Goal: Information Seeking & Learning: Learn about a topic

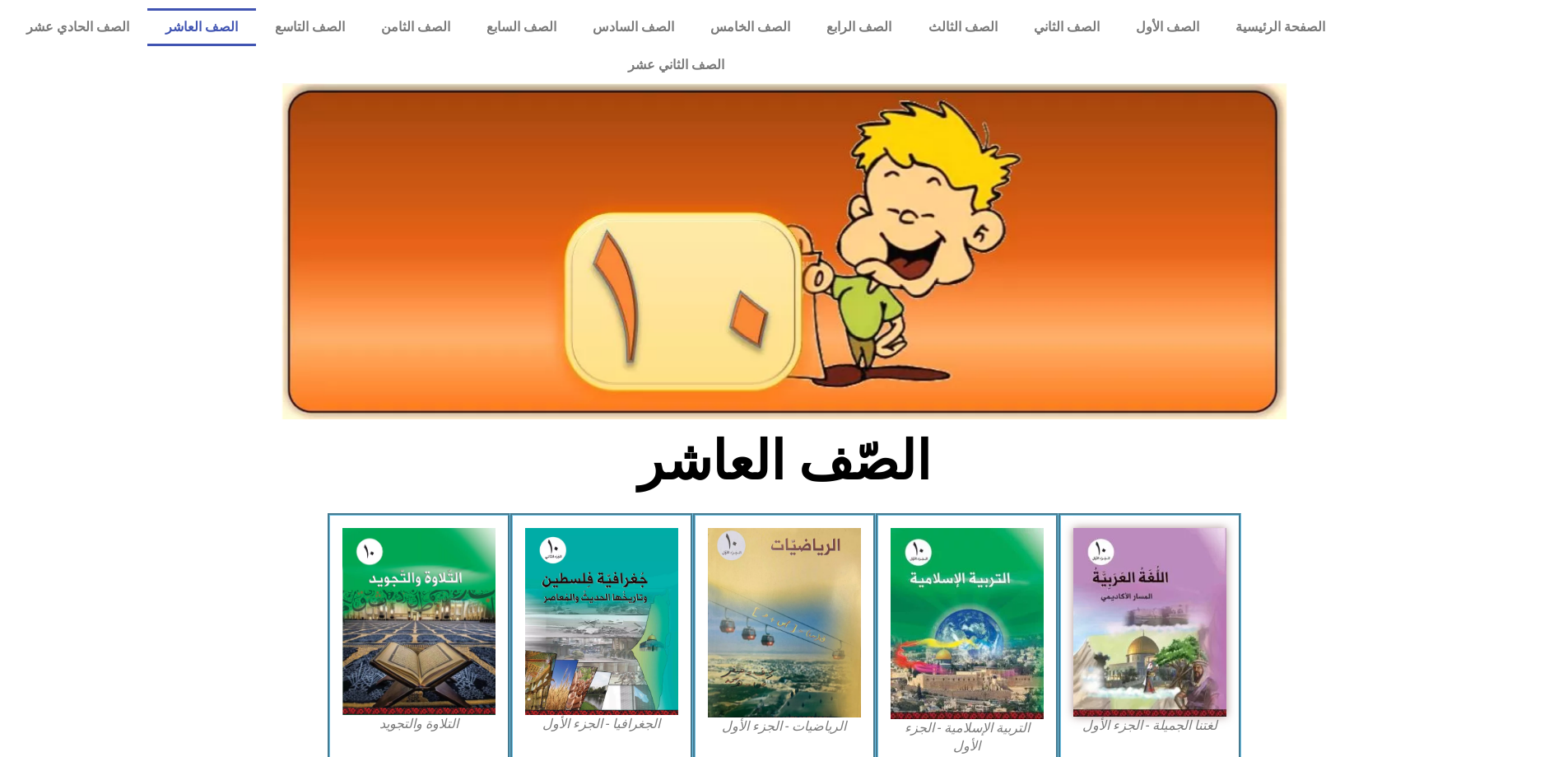
click at [1172, 715] on div "لغتنا الجميلة - الجزء الأول​" at bounding box center [1150, 641] width 183 height 257
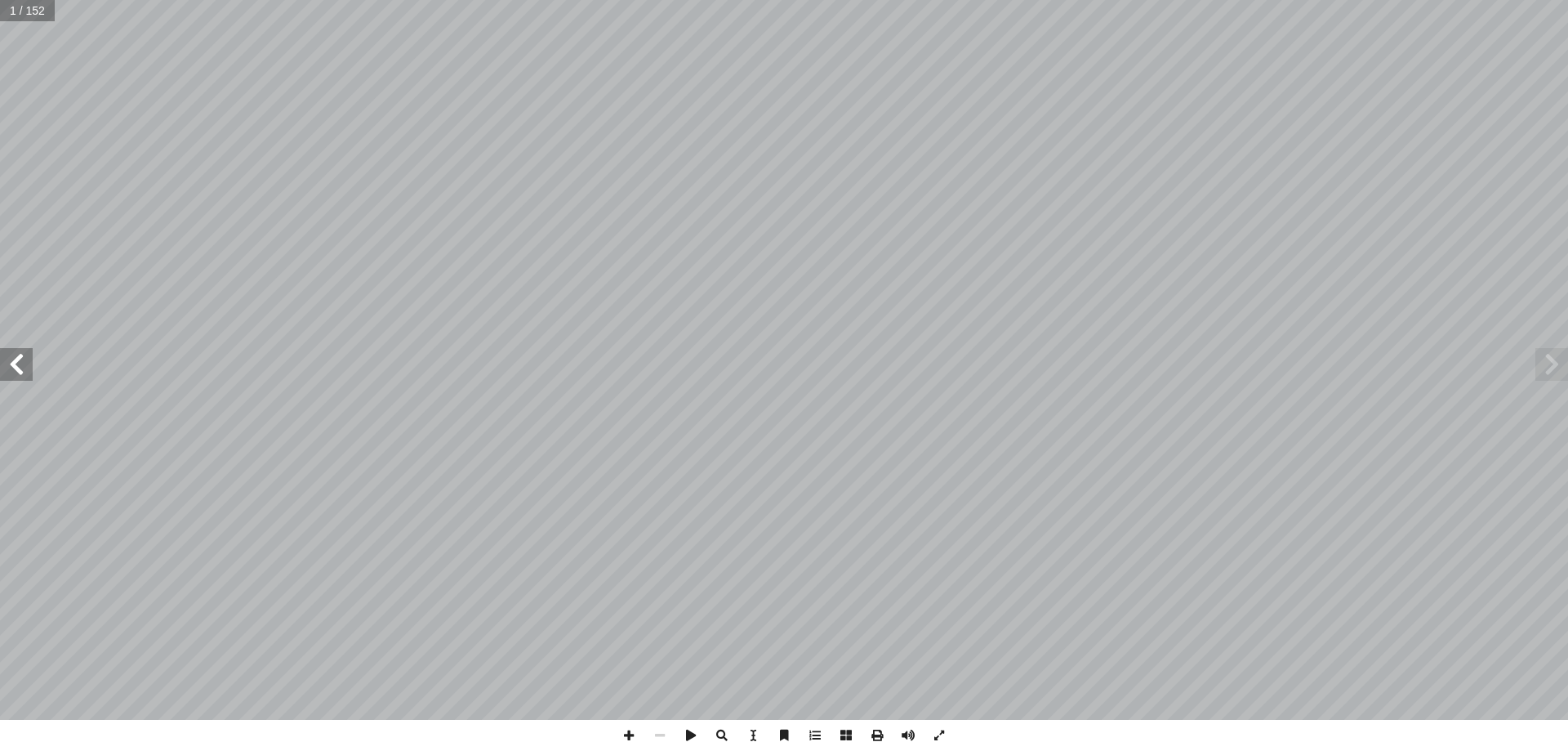
click at [14, 373] on span at bounding box center [16, 365] width 33 height 33
click at [14, 366] on span at bounding box center [16, 365] width 33 height 33
click at [16, 363] on span at bounding box center [16, 365] width 33 height 33
click at [16, 362] on span at bounding box center [16, 365] width 33 height 33
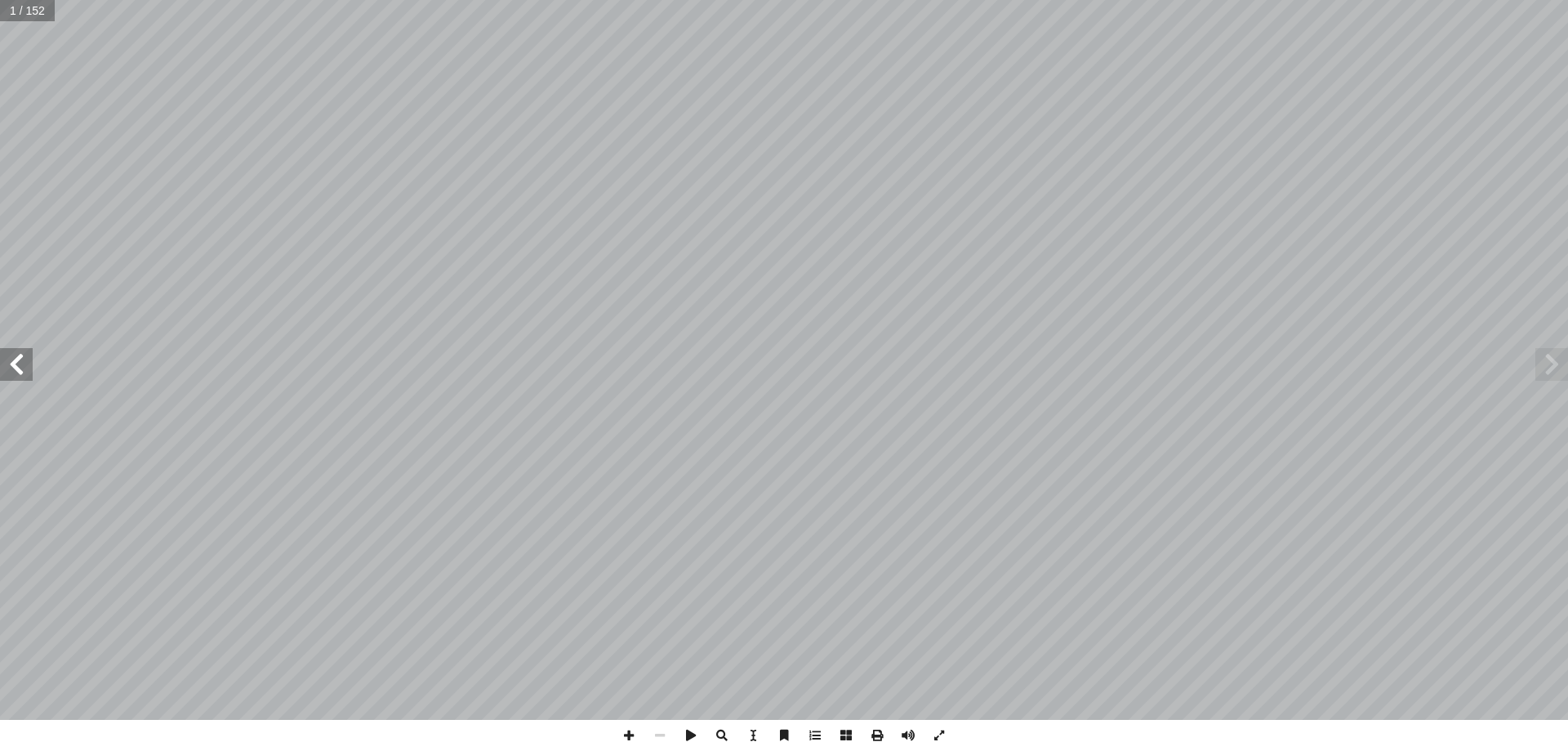
click at [16, 362] on span at bounding box center [16, 365] width 33 height 33
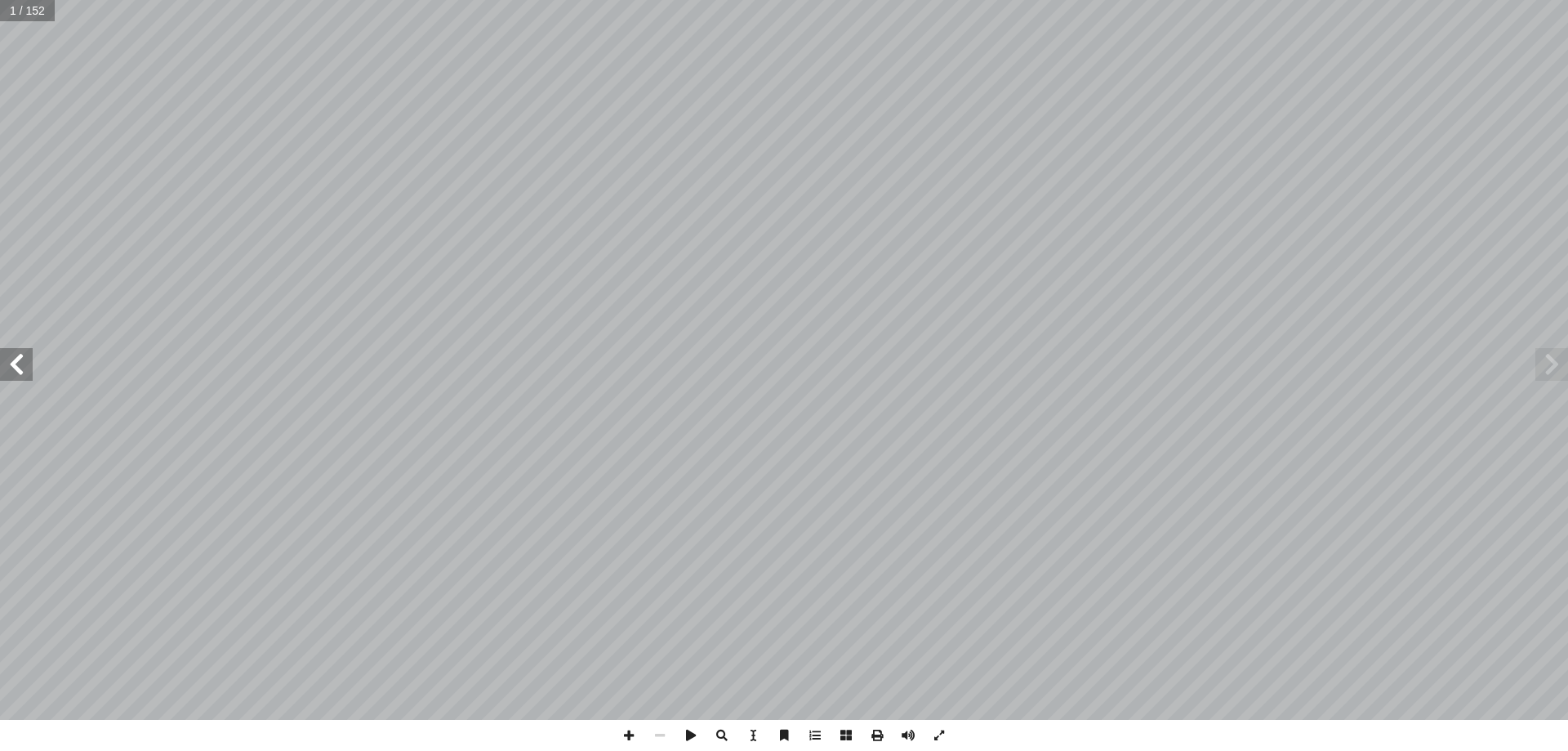
click at [16, 362] on span at bounding box center [16, 365] width 33 height 33
drag, startPoint x: 1555, startPoint y: 379, endPoint x: 1549, endPoint y: 368, distance: 12.5
click at [1554, 377] on span at bounding box center [1552, 365] width 33 height 33
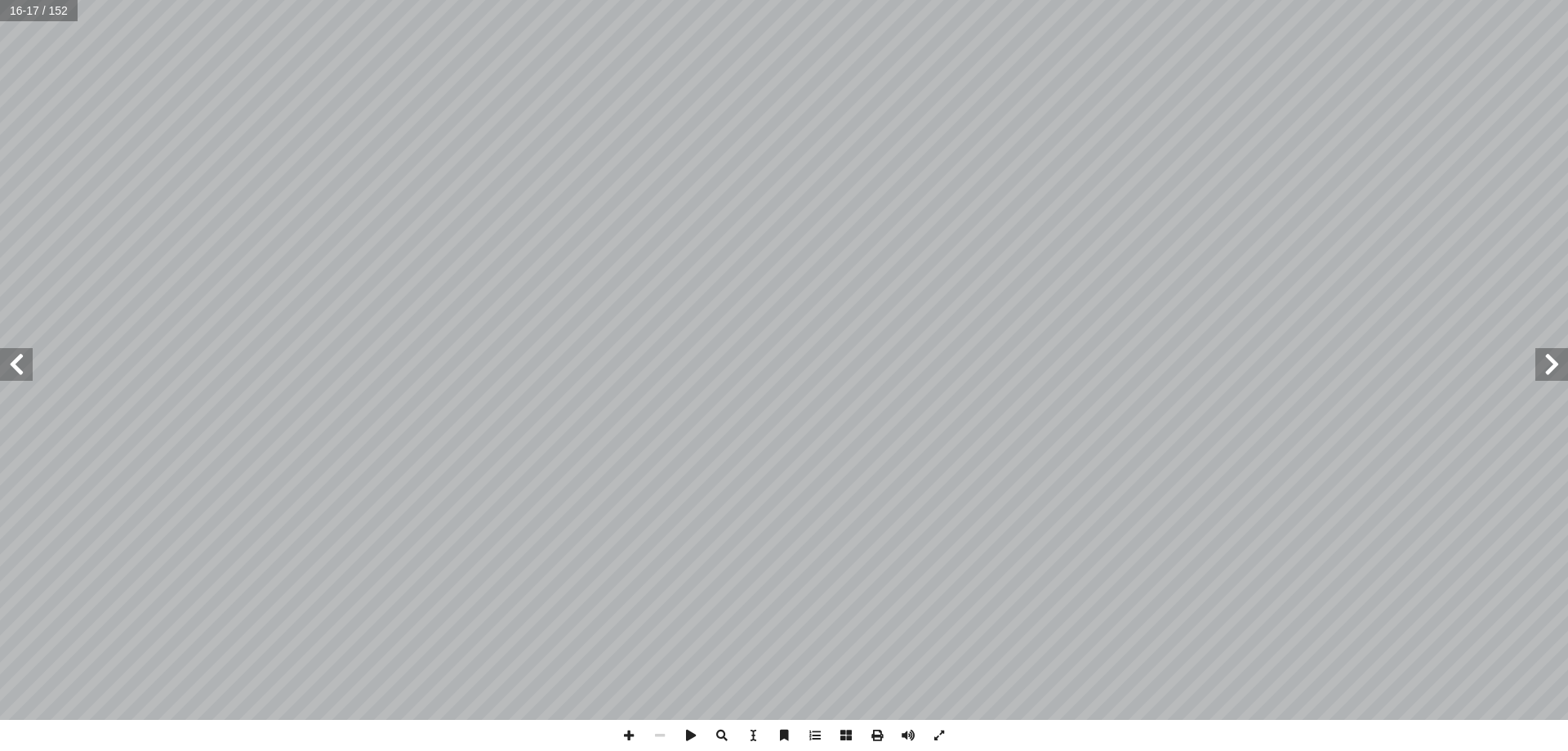
click at [1545, 364] on span at bounding box center [1552, 365] width 33 height 33
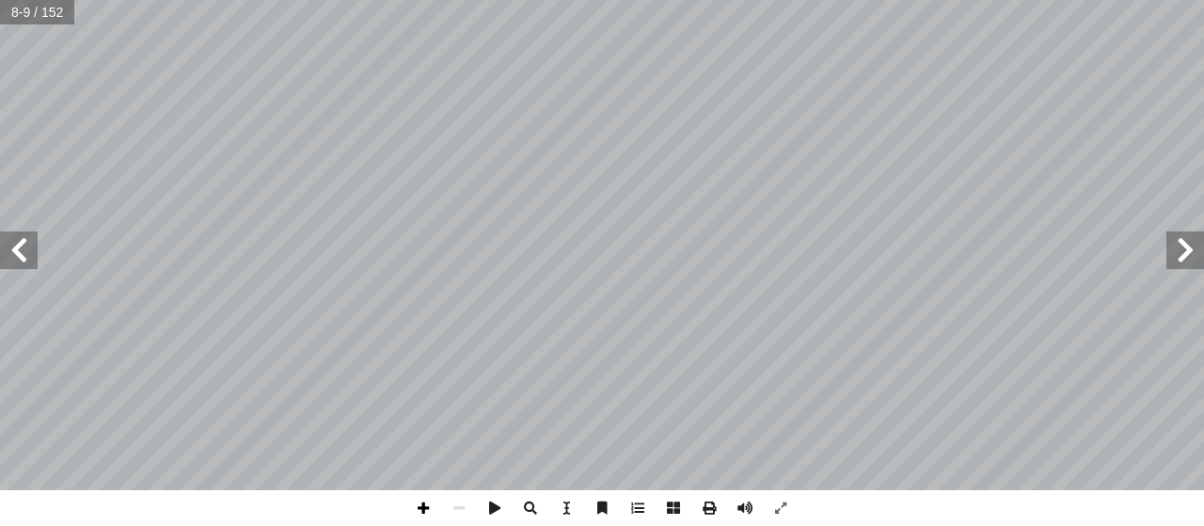
click at [426, 498] on span at bounding box center [424, 508] width 36 height 36
click at [423, 498] on span at bounding box center [424, 508] width 36 height 36
click at [431, 510] on span at bounding box center [424, 508] width 36 height 36
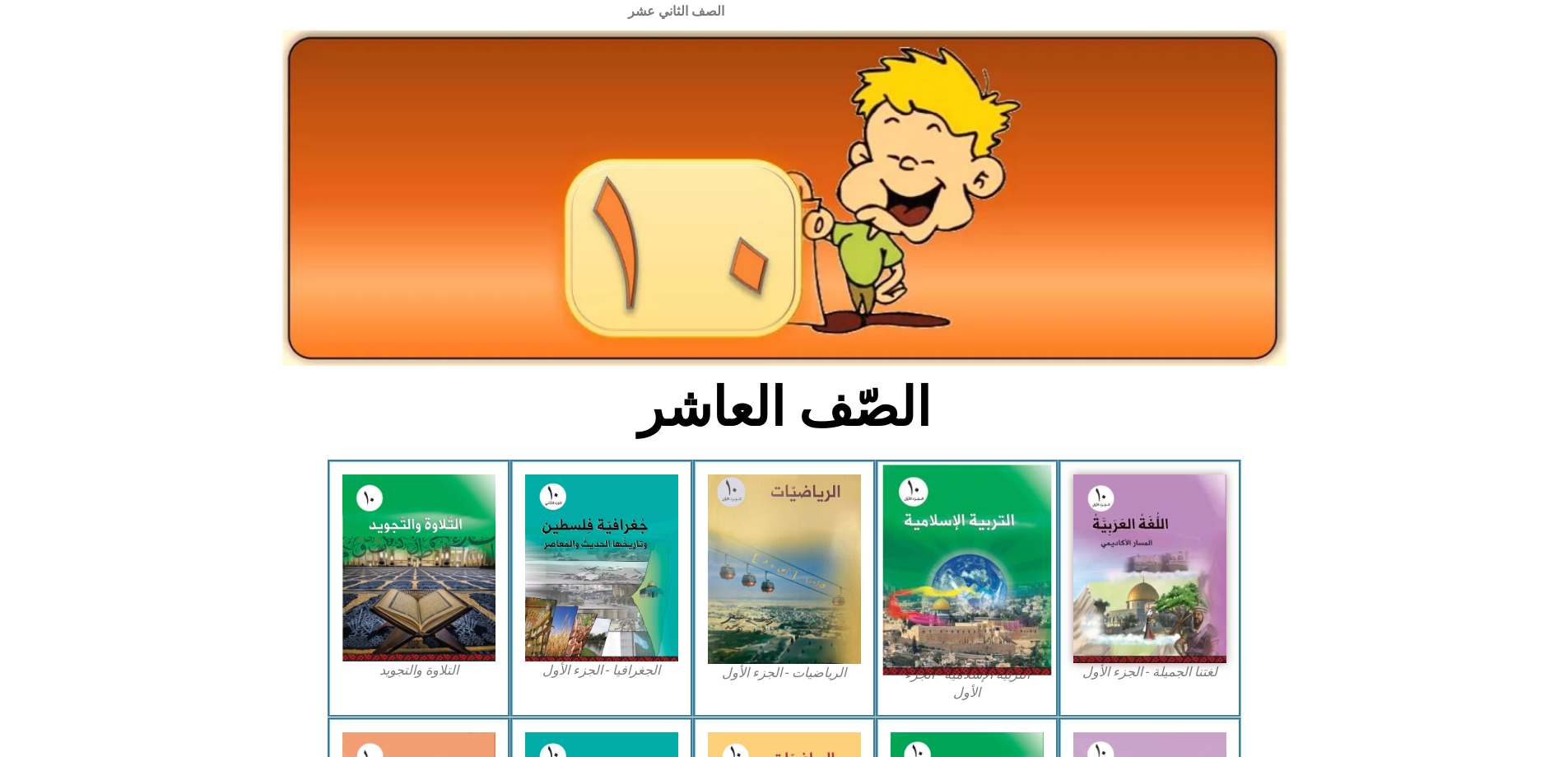
scroll to position [82, 0]
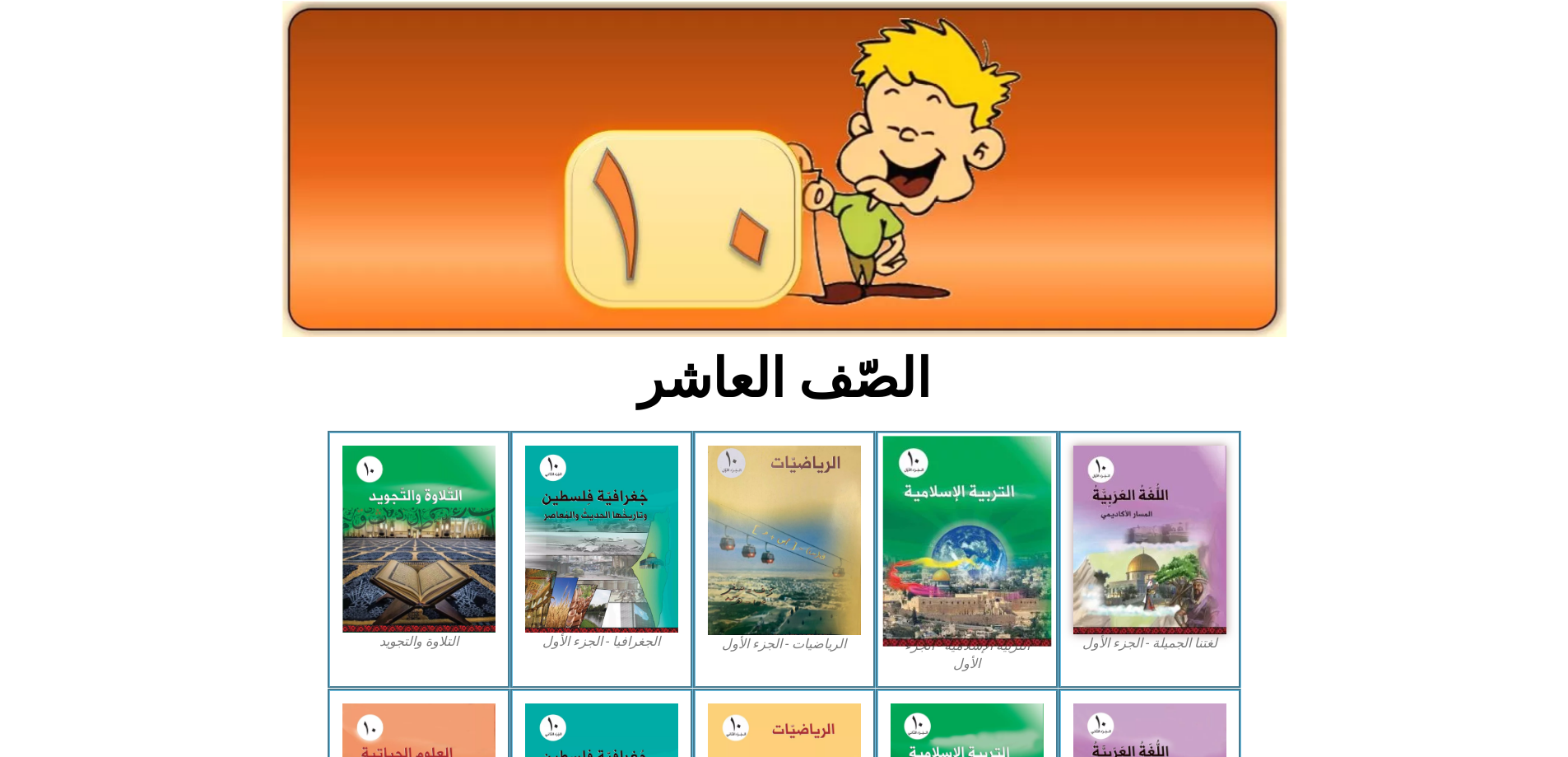
click at [1015, 501] on img at bounding box center [967, 542] width 169 height 210
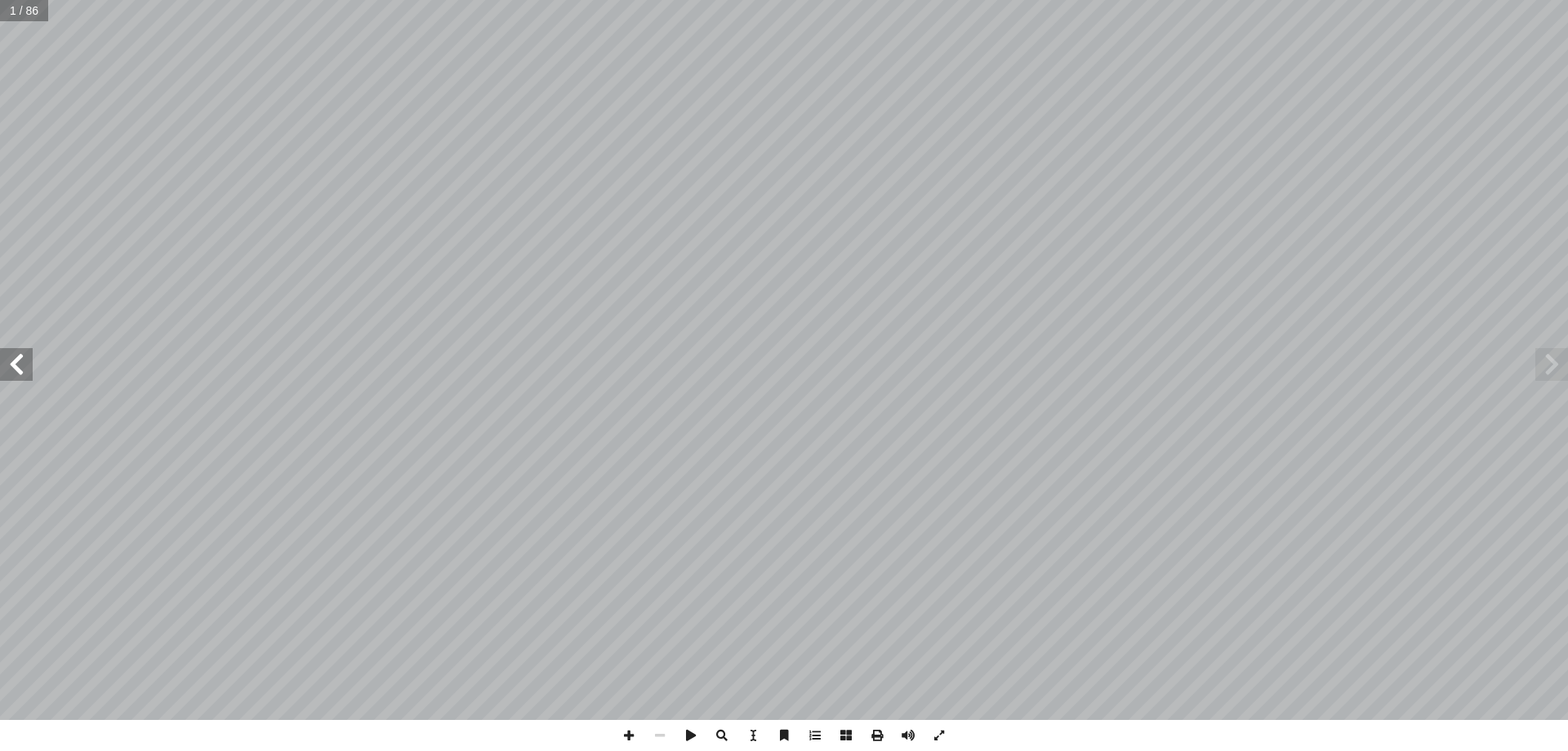
click at [28, 366] on span at bounding box center [16, 365] width 33 height 33
drag, startPoint x: 26, startPoint y: 366, endPoint x: 23, endPoint y: 353, distance: 13.3
click at [23, 356] on span at bounding box center [16, 365] width 33 height 33
click at [24, 356] on span at bounding box center [16, 365] width 33 height 33
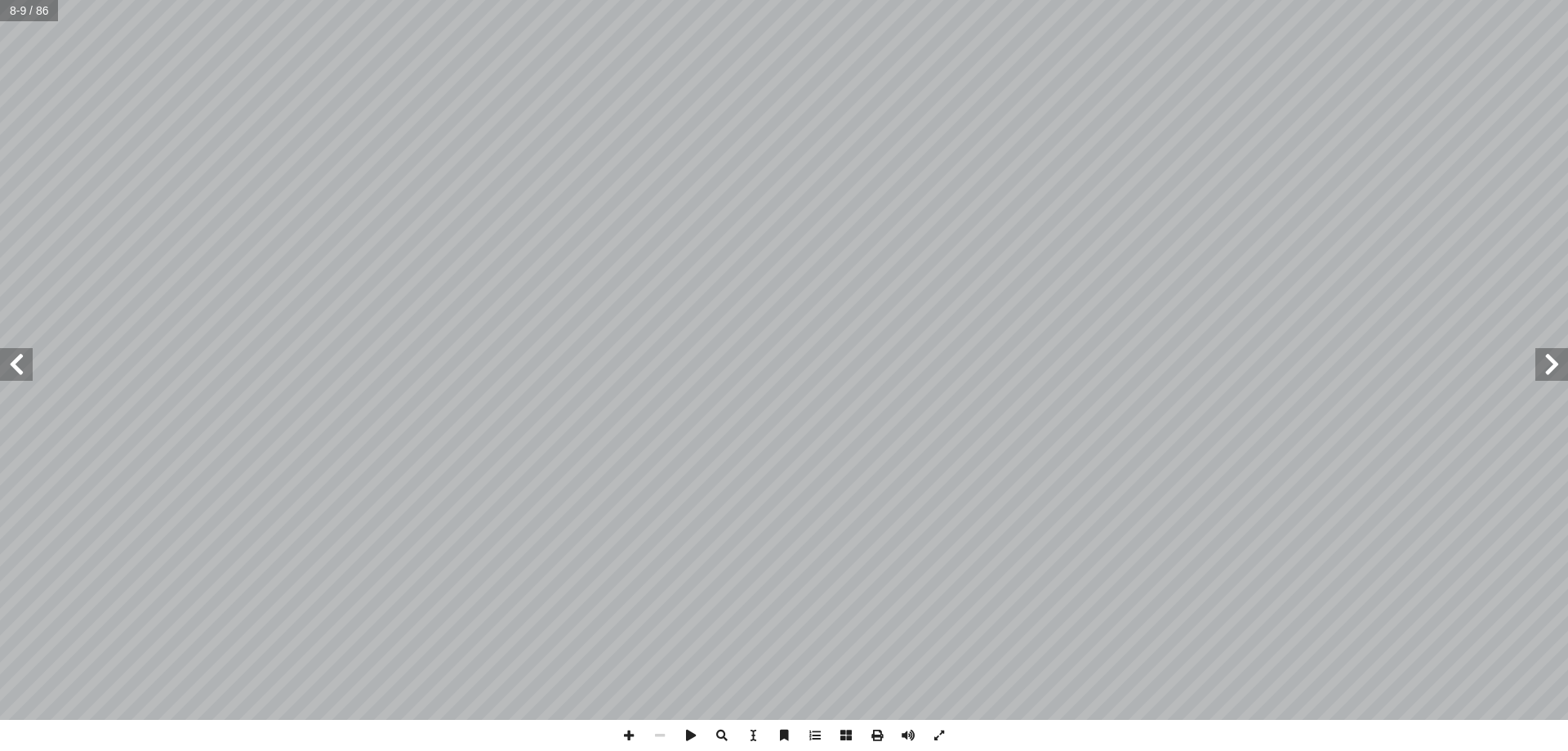
click at [1560, 363] on span at bounding box center [1552, 365] width 33 height 33
click at [1563, 363] on span at bounding box center [1552, 365] width 33 height 33
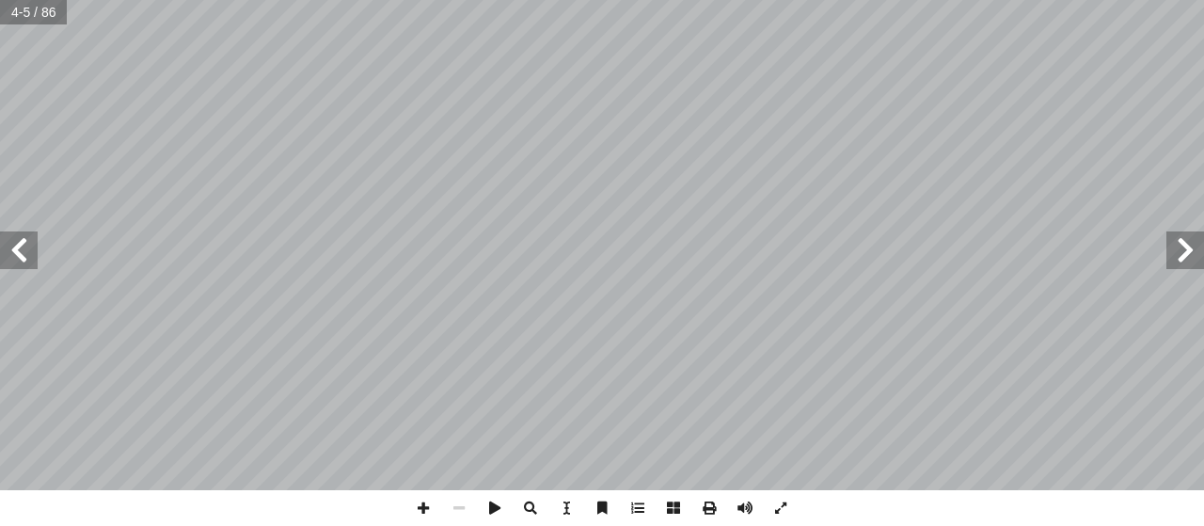
click at [22, 250] on span at bounding box center [19, 250] width 38 height 38
click at [410, 501] on span at bounding box center [424, 508] width 36 height 36
click at [455, 503] on span at bounding box center [459, 508] width 36 height 36
click at [17, 265] on span at bounding box center [19, 250] width 38 height 38
click at [19, 260] on span at bounding box center [19, 250] width 38 height 38
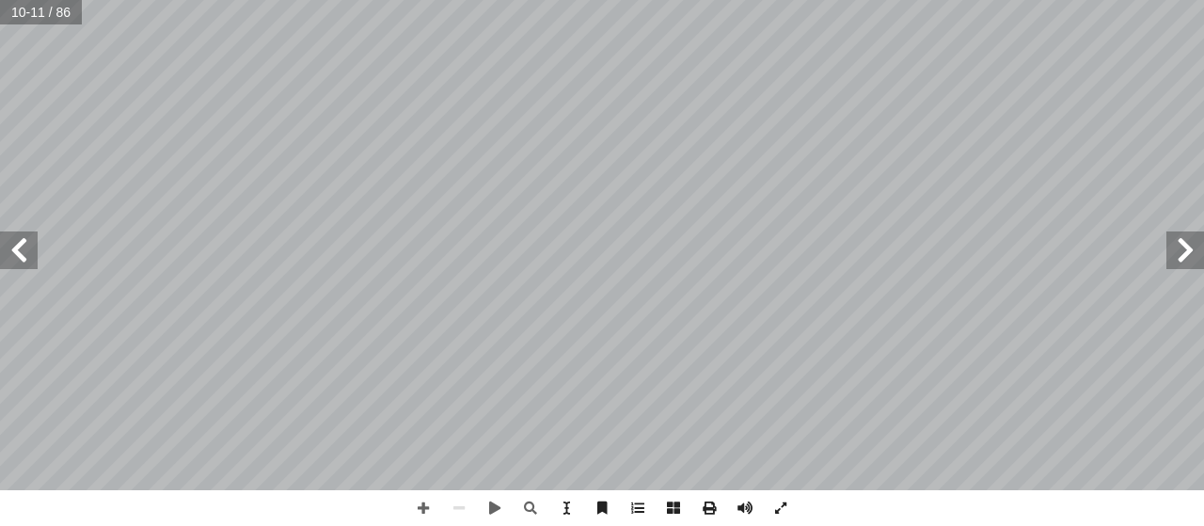
click at [1195, 263] on span at bounding box center [1186, 250] width 38 height 38
click at [1195, 258] on span at bounding box center [1186, 250] width 38 height 38
click at [434, 508] on span at bounding box center [424, 508] width 36 height 36
click at [459, 500] on span at bounding box center [459, 508] width 36 height 36
drag, startPoint x: 437, startPoint y: 507, endPoint x: 22, endPoint y: 259, distance: 483.6
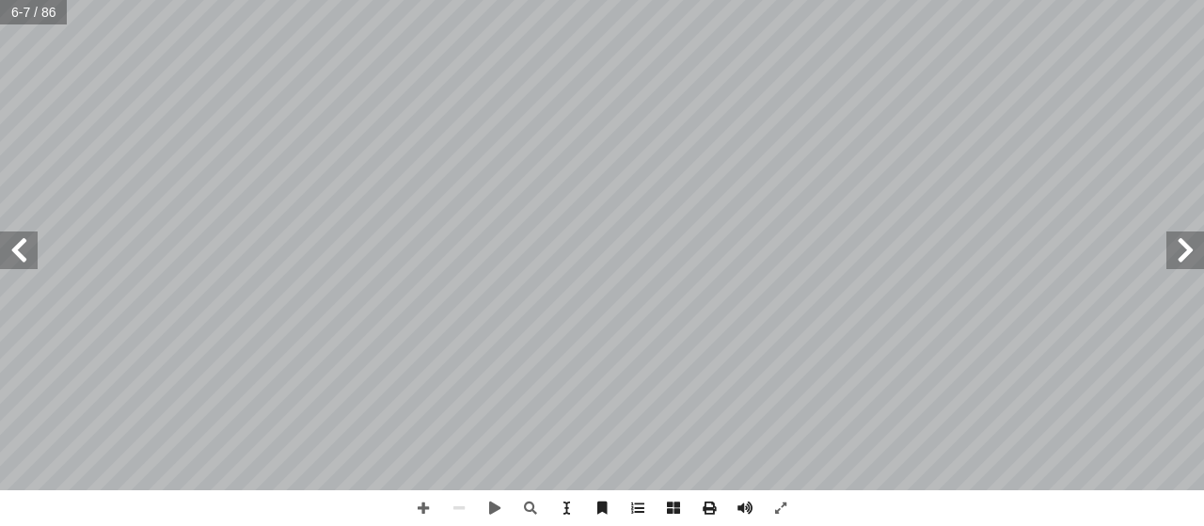
click at [13, 259] on div "ولى أ الوحدة ال� هداف الوحدة: أ ا ن الكريم وعلومه � القرا والحديث النبوي الشريف…" at bounding box center [602, 263] width 1204 height 526
click at [22, 257] on span at bounding box center [19, 250] width 38 height 38
click at [24, 253] on span at bounding box center [19, 250] width 38 height 38
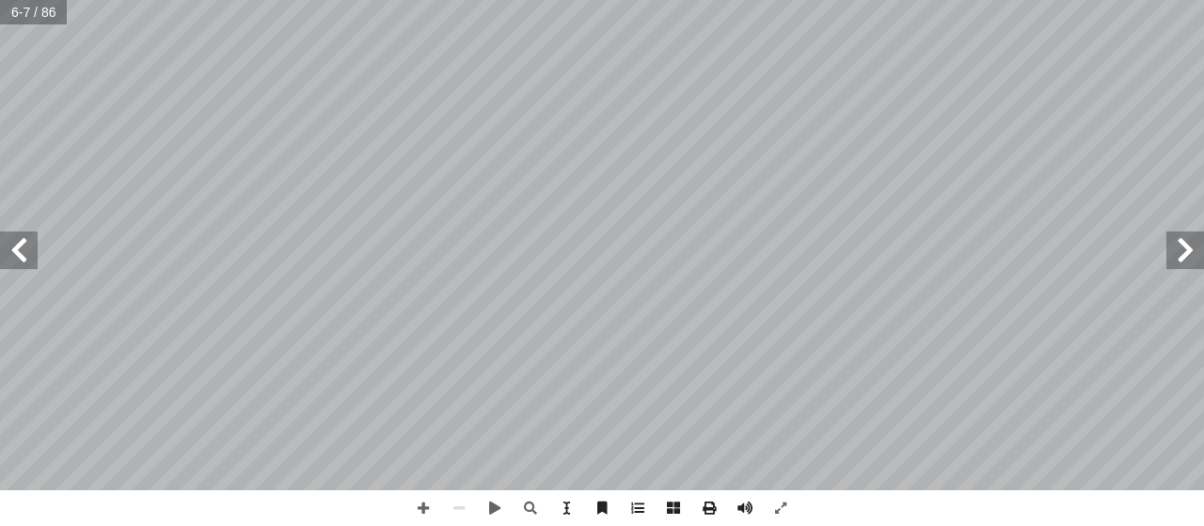
click at [24, 252] on span at bounding box center [19, 250] width 38 height 38
click at [1172, 248] on span at bounding box center [1186, 250] width 38 height 38
click at [13, 268] on span at bounding box center [19, 250] width 38 height 38
click at [15, 255] on span at bounding box center [19, 250] width 38 height 38
click at [15, 254] on span at bounding box center [19, 250] width 38 height 38
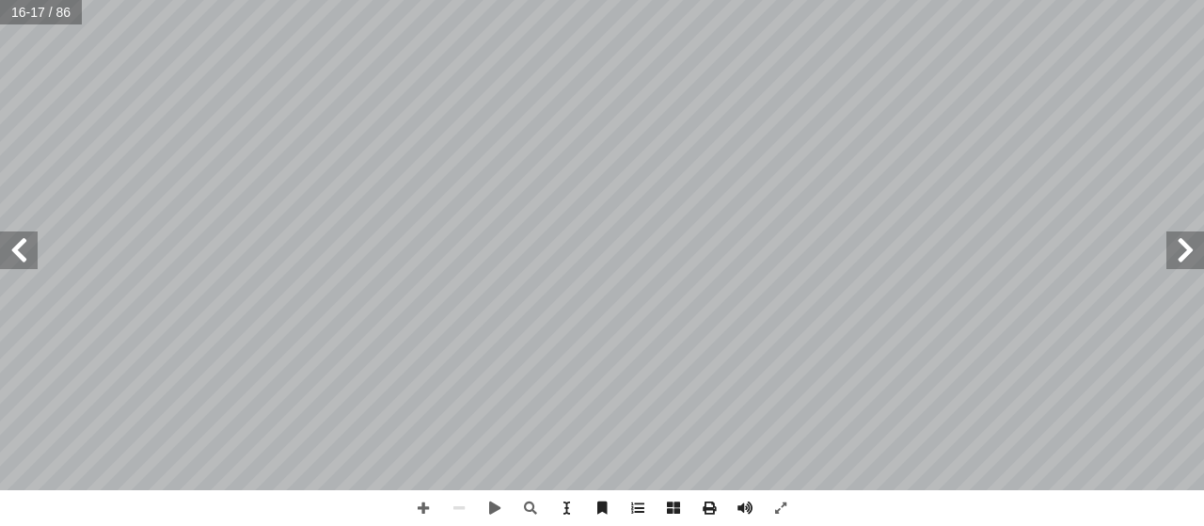
click at [16, 254] on span at bounding box center [19, 250] width 38 height 38
click at [413, 509] on span at bounding box center [424, 508] width 36 height 36
click at [457, 505] on span at bounding box center [459, 508] width 36 height 36
click at [420, 509] on span at bounding box center [424, 508] width 36 height 36
click at [422, 507] on span at bounding box center [424, 508] width 36 height 36
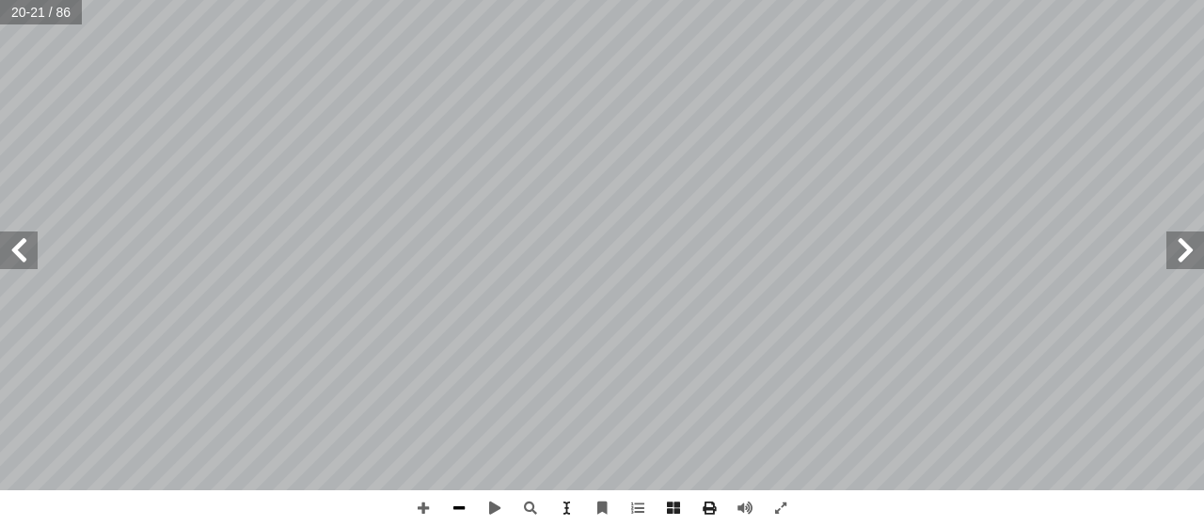
click at [468, 506] on span at bounding box center [459, 508] width 36 height 36
click at [1184, 251] on span at bounding box center [1186, 250] width 38 height 38
drag, startPoint x: 1184, startPoint y: 251, endPoint x: 1181, endPoint y: 234, distance: 17.2
click at [1181, 234] on span at bounding box center [1186, 250] width 38 height 38
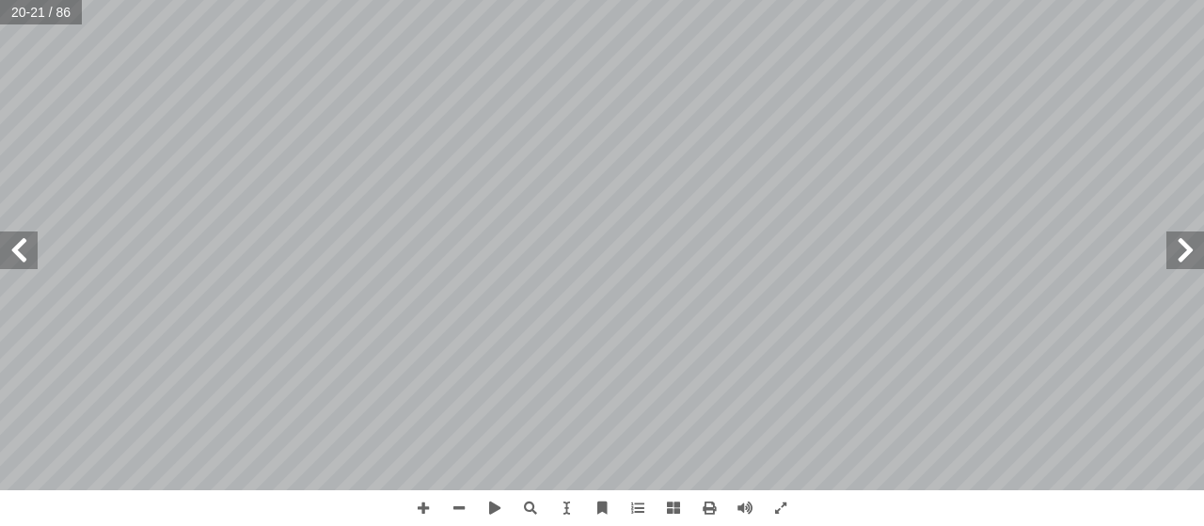
click at [1181, 237] on span at bounding box center [1186, 250] width 38 height 38
click at [1181, 241] on span at bounding box center [1186, 250] width 38 height 38
click at [1181, 240] on span at bounding box center [1186, 250] width 38 height 38
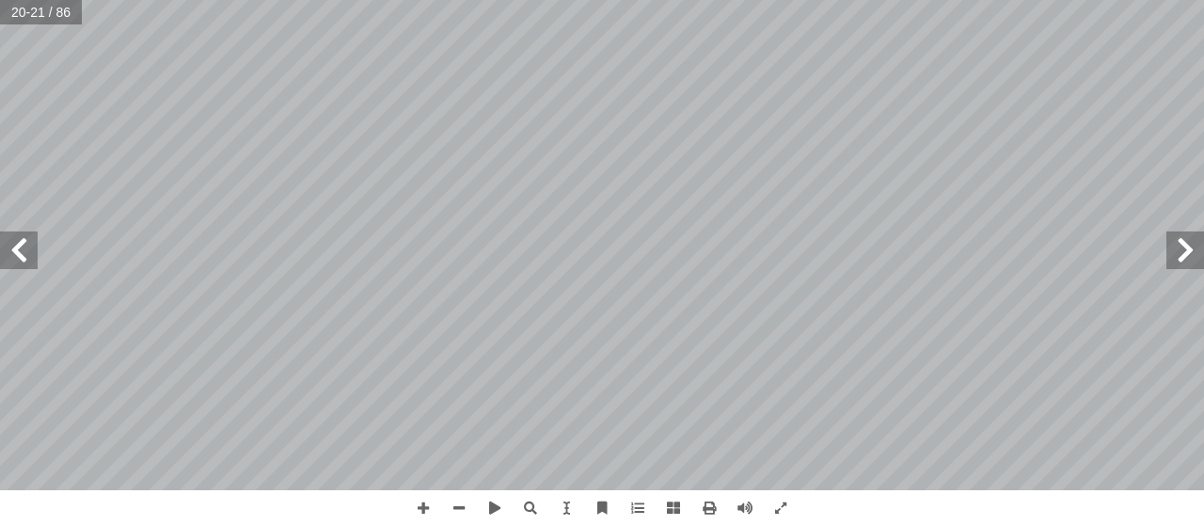
click at [1181, 240] on span at bounding box center [1186, 250] width 38 height 38
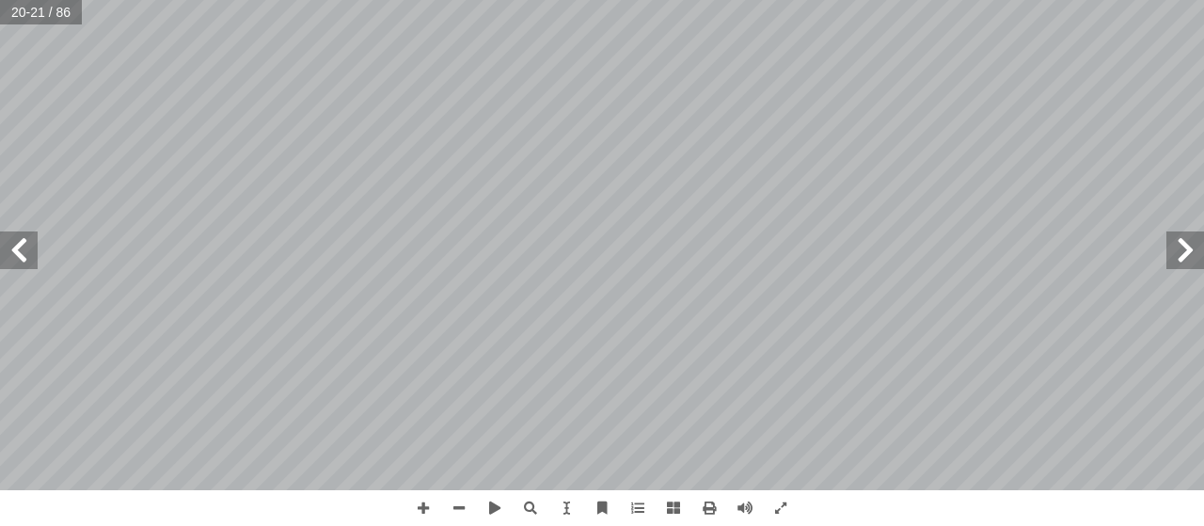
click at [1181, 240] on span at bounding box center [1186, 250] width 38 height 38
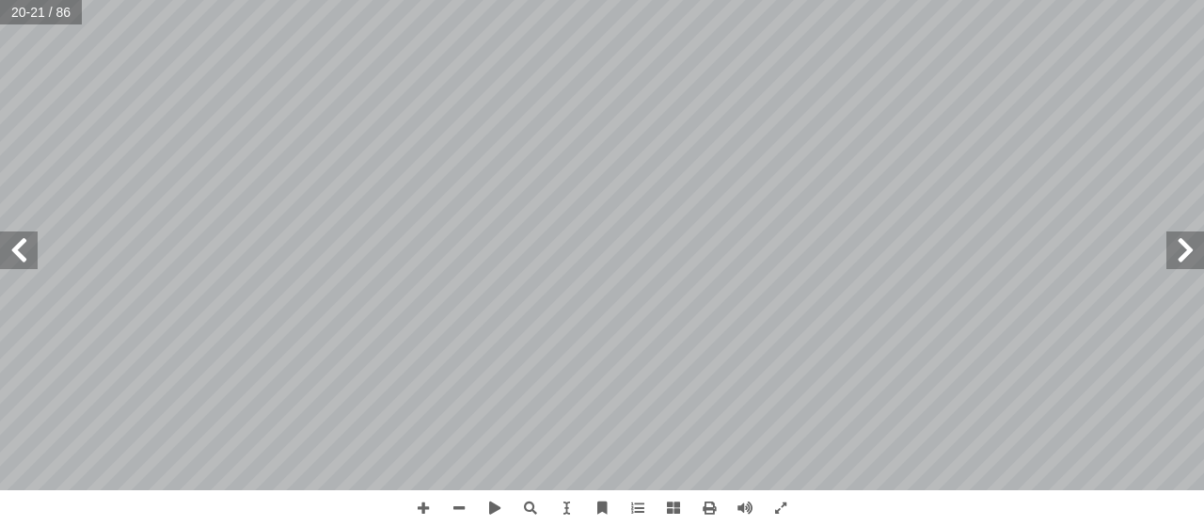
click at [1181, 240] on span at bounding box center [1186, 250] width 38 height 38
drag, startPoint x: 14, startPoint y: 240, endPoint x: 20, endPoint y: 231, distance: 11.0
click at [18, 231] on span at bounding box center [19, 250] width 38 height 38
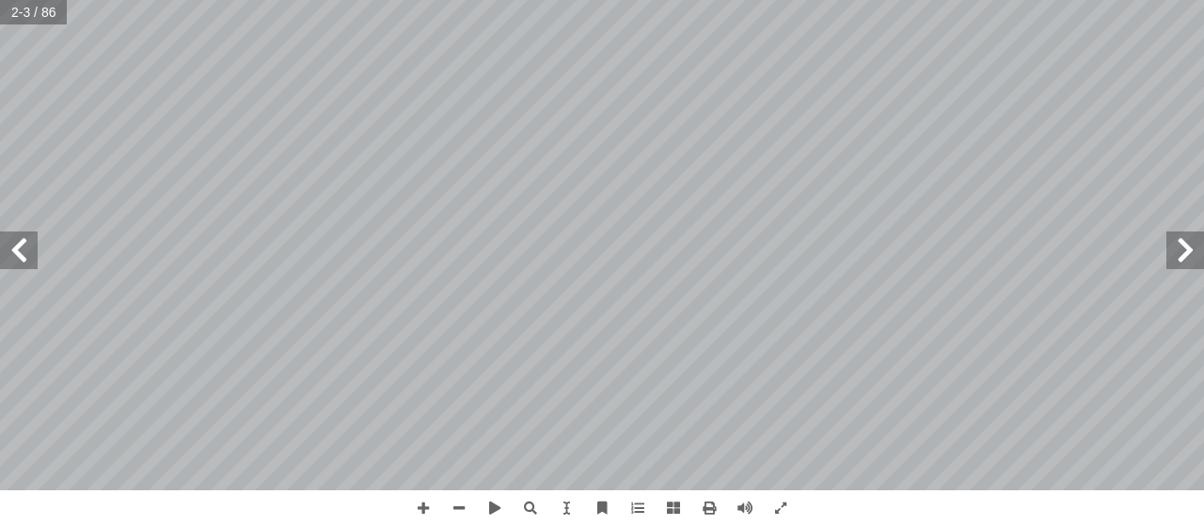
click at [31, 250] on span at bounding box center [19, 250] width 38 height 38
drag, startPoint x: 463, startPoint y: 511, endPoint x: 459, endPoint y: 495, distance: 16.4
click at [460, 496] on span at bounding box center [459, 508] width 36 height 36
click at [432, 515] on span at bounding box center [424, 508] width 36 height 36
click at [402, 351] on div "مــقــدمــة الــذي محــا اللــه بــه ظلمــات ) ( ــلاة والســلام علــى ســيد ال…" at bounding box center [602, 263] width 1204 height 526
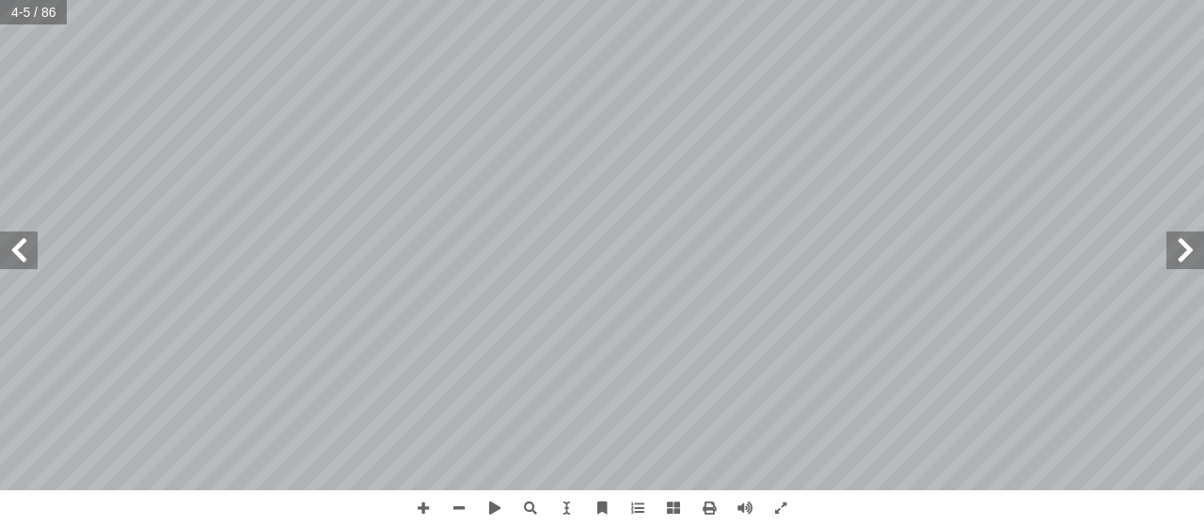
drag, startPoint x: 37, startPoint y: 250, endPoint x: 26, endPoint y: 250, distance: 10.3
click at [26, 250] on span at bounding box center [19, 250] width 38 height 38
click at [22, 247] on span at bounding box center [19, 250] width 38 height 38
click at [22, 246] on span at bounding box center [19, 250] width 38 height 38
click at [22, 245] on span at bounding box center [19, 250] width 38 height 38
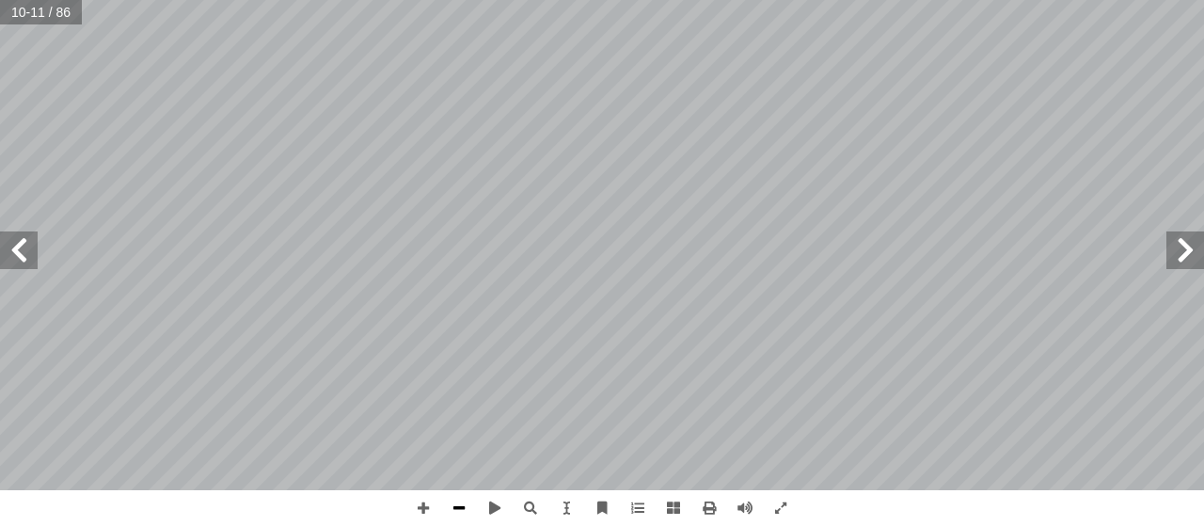
click at [452, 506] on span at bounding box center [459, 508] width 36 height 36
click at [15, 255] on span at bounding box center [19, 250] width 38 height 38
click at [17, 255] on span at bounding box center [19, 250] width 38 height 38
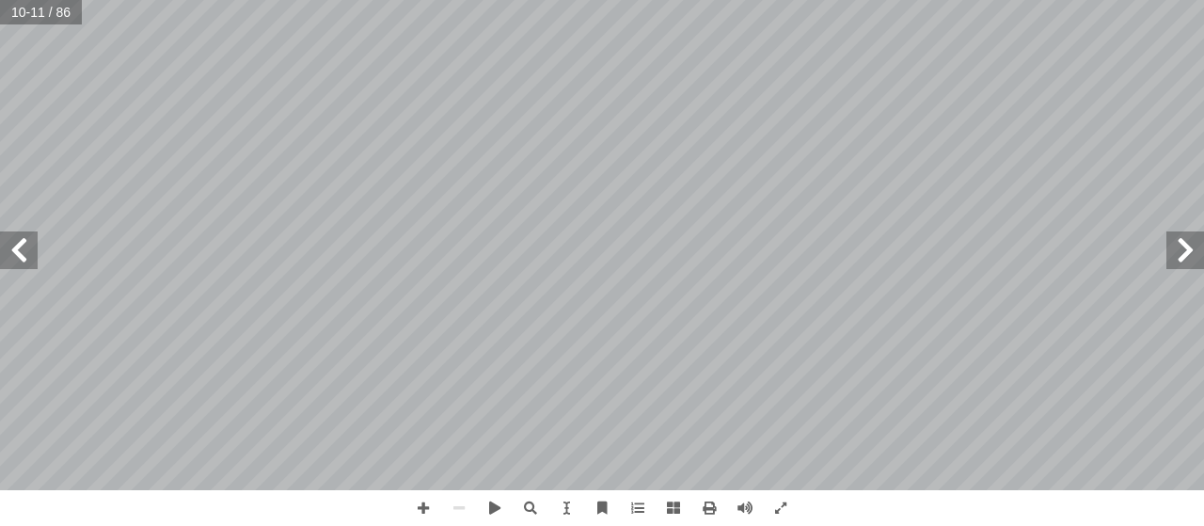
click at [18, 252] on span at bounding box center [19, 250] width 38 height 38
click at [19, 250] on span at bounding box center [19, 250] width 38 height 38
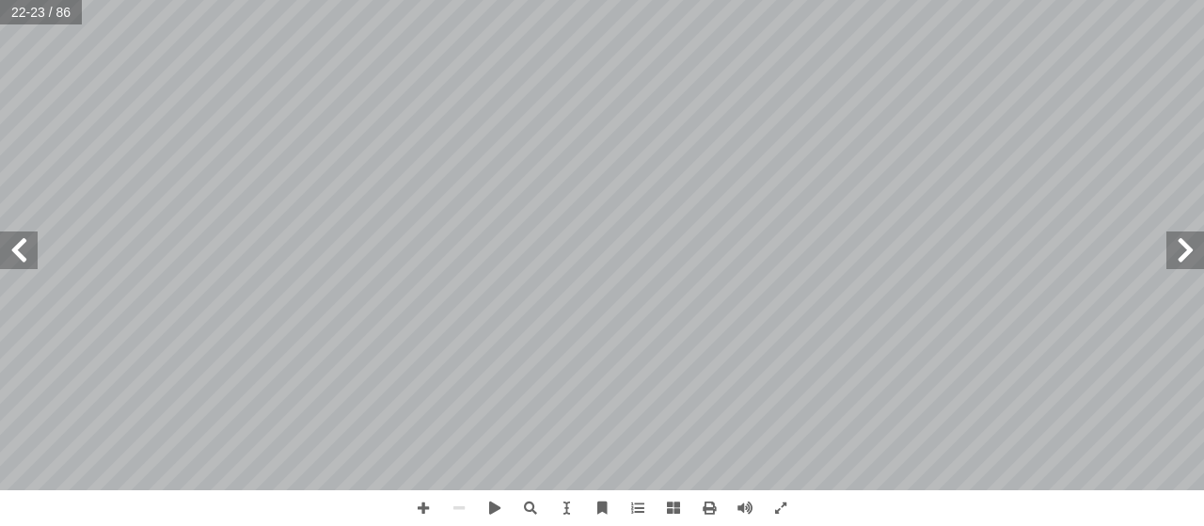
click at [1197, 259] on span at bounding box center [1186, 250] width 38 height 38
click at [426, 501] on span at bounding box center [424, 508] width 36 height 36
click at [421, 517] on span at bounding box center [424, 508] width 36 height 36
click at [470, 517] on span at bounding box center [459, 508] width 36 height 36
click at [461, 522] on span at bounding box center [459, 508] width 36 height 36
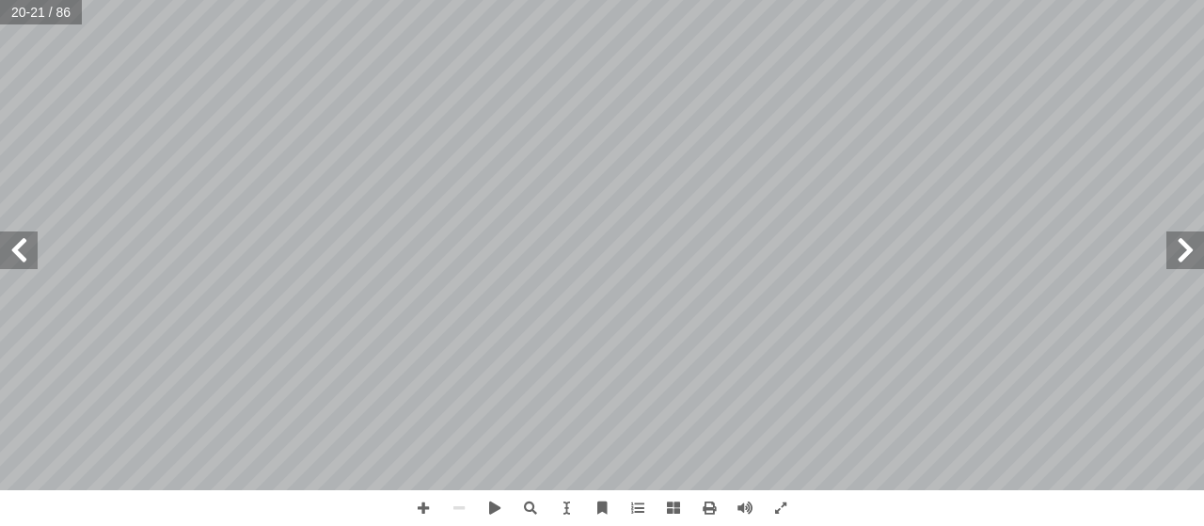
click at [0, 259] on span at bounding box center [19, 250] width 38 height 38
drag, startPoint x: 416, startPoint y: 508, endPoint x: 426, endPoint y: 506, distance: 10.5
click at [419, 508] on span at bounding box center [424, 508] width 36 height 36
click at [419, 523] on span at bounding box center [424, 508] width 36 height 36
click at [423, 509] on span at bounding box center [424, 508] width 36 height 36
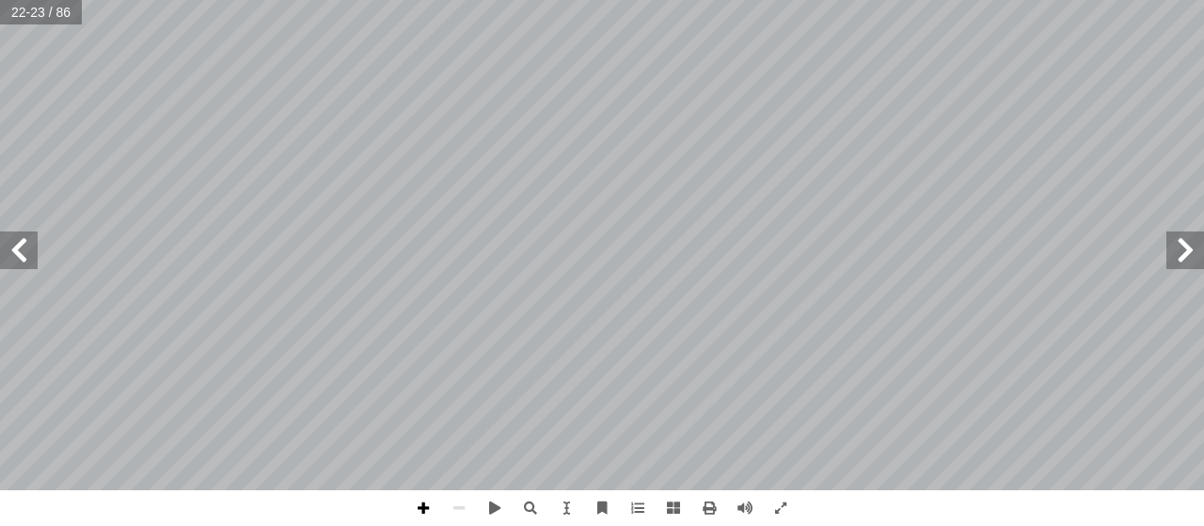
click at [419, 512] on span at bounding box center [424, 508] width 36 height 36
click at [429, 519] on span at bounding box center [424, 508] width 36 height 36
click at [278, 171] on html "الصفحة الرئيسية الصف الأول الصف الثاني الصف الثالث الصف الرابع الصف الخامس الصف…" at bounding box center [602, 85] width 1204 height 171
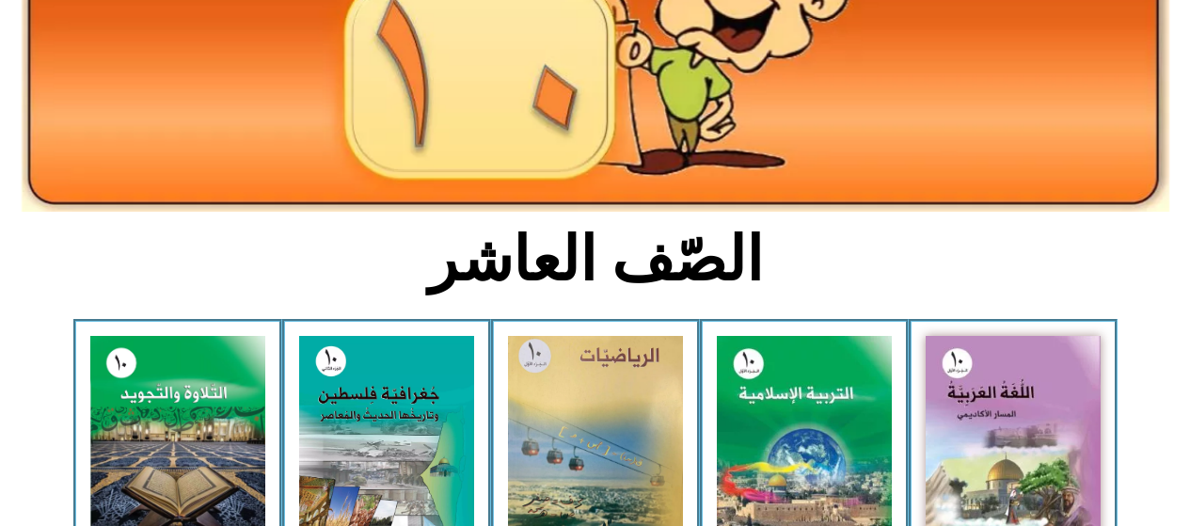
scroll to position [247, 0]
